Goal: Task Accomplishment & Management: Manage account settings

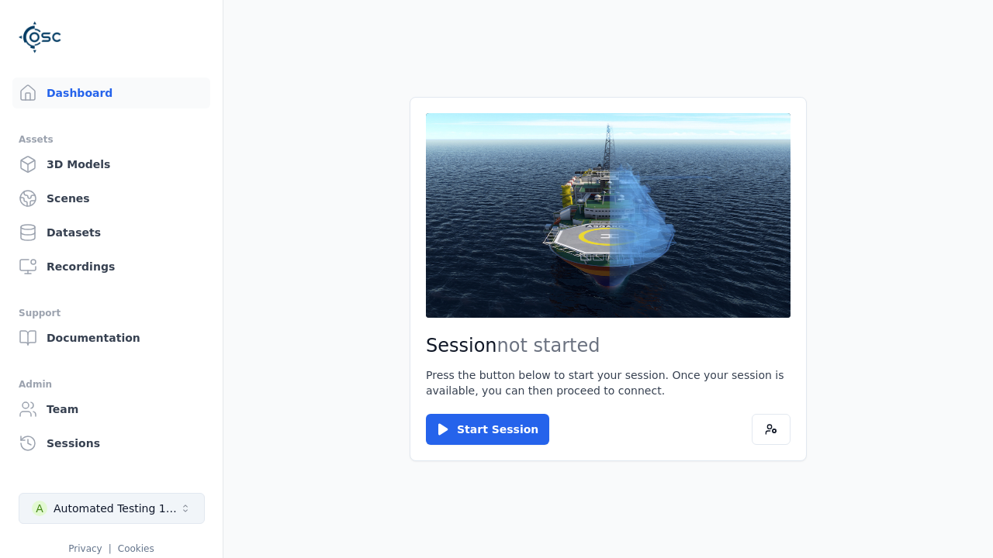
click at [112, 509] on div "Automated Testing 1 - Playwright" at bounding box center [117, 509] width 126 height 16
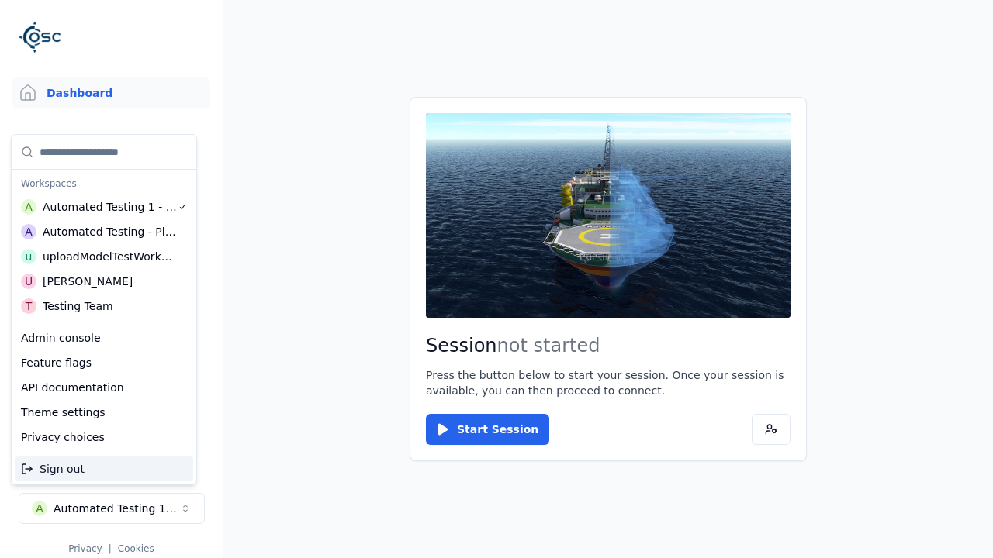
click at [104, 232] on div "Automated Testing - Playwright" at bounding box center [110, 232] width 134 height 16
click at [496, 279] on html "Support Dashboard Assets 3D Models Scenes Datasets Recordings Support Documenta…" at bounding box center [496, 279] width 993 height 558
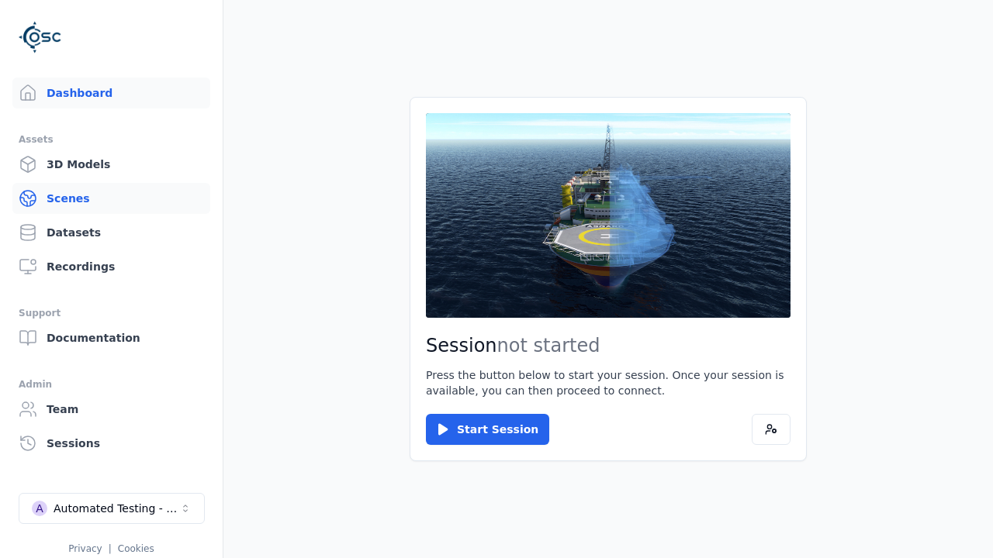
click at [111, 199] on link "Scenes" at bounding box center [111, 198] width 198 height 31
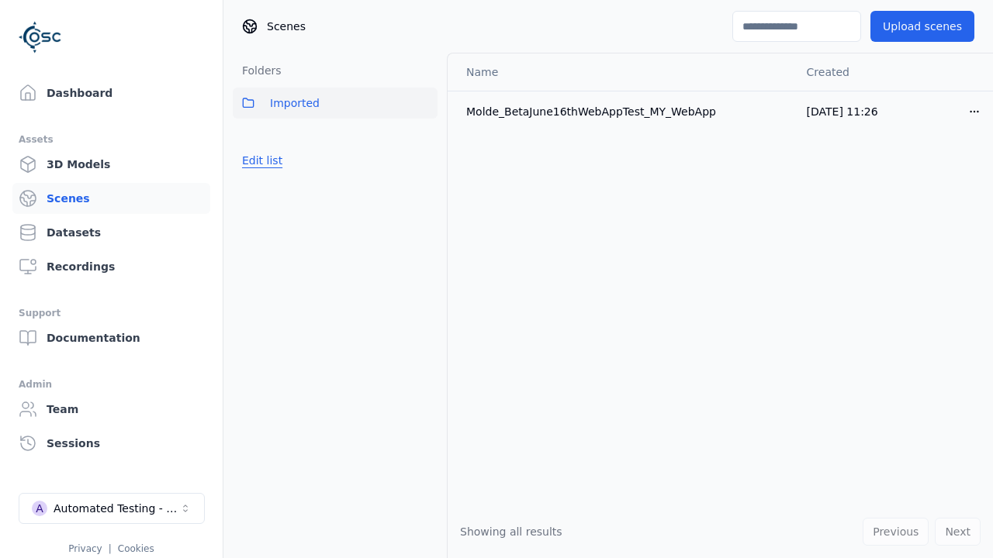
click at [261, 161] on button "Edit list" at bounding box center [262, 161] width 59 height 28
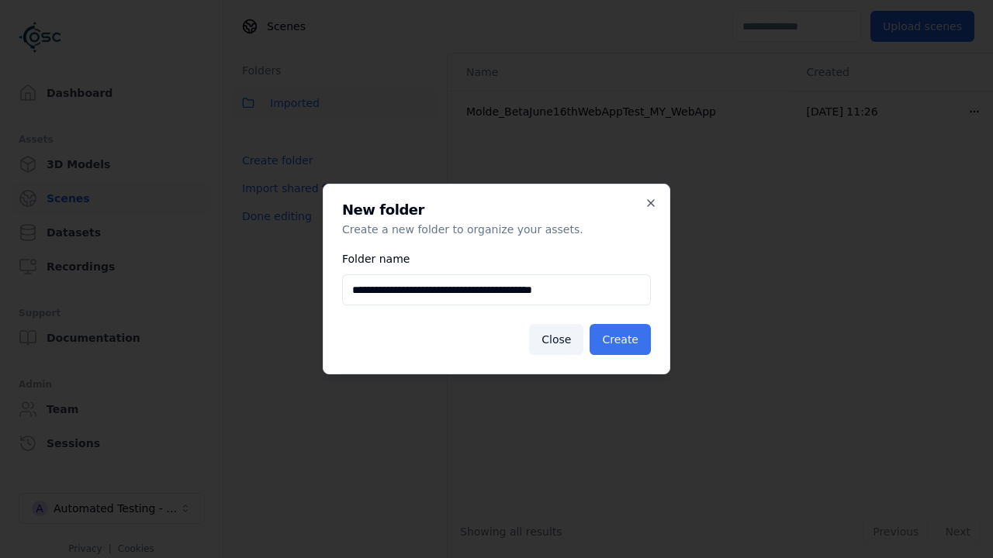
type input "**********"
click at [620, 340] on button "Create" at bounding box center [619, 339] width 61 height 31
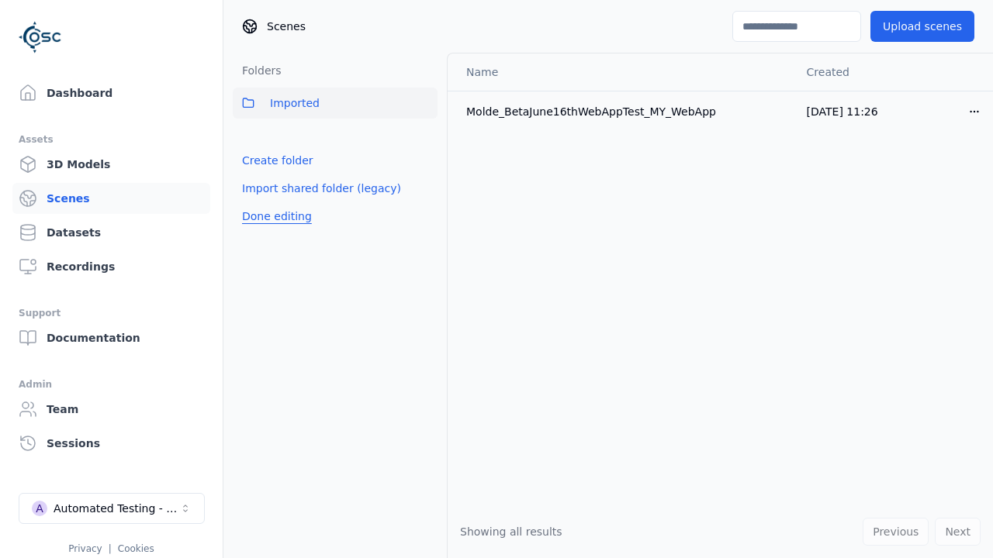
click at [277, 216] on button "Done editing" at bounding box center [277, 216] width 88 height 28
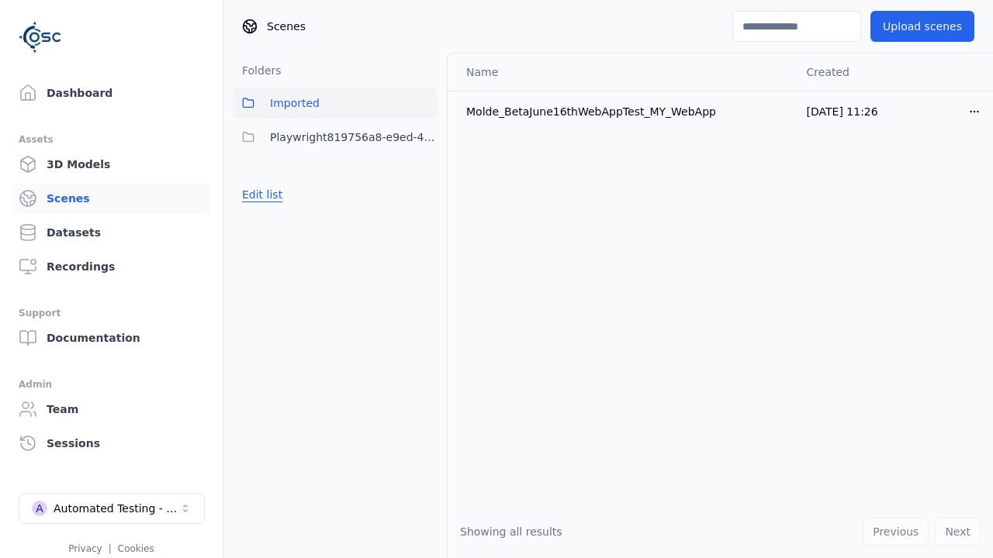
click at [261, 195] on button "Edit list" at bounding box center [262, 195] width 59 height 28
click at [425, 137] on html "Support Dashboard Assets 3D Models Scenes Datasets Recordings Support Documenta…" at bounding box center [496, 279] width 993 height 558
click at [424, 219] on div "Rename" at bounding box center [424, 218] width 104 height 25
